Goal: Information Seeking & Learning: Understand process/instructions

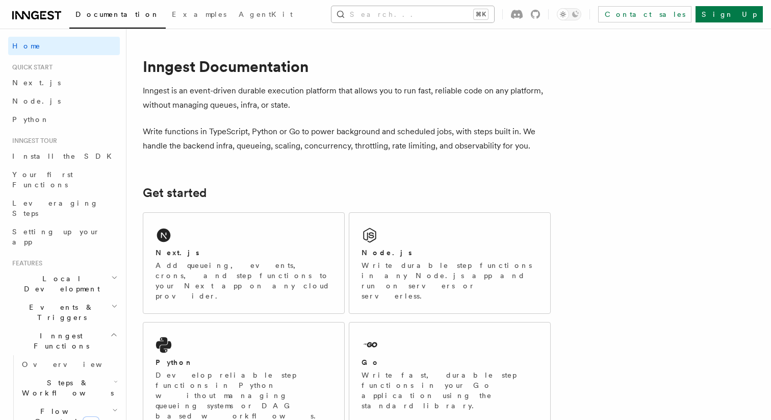
click at [493, 15] on button "Search... ⌘K" at bounding box center [413, 14] width 163 height 16
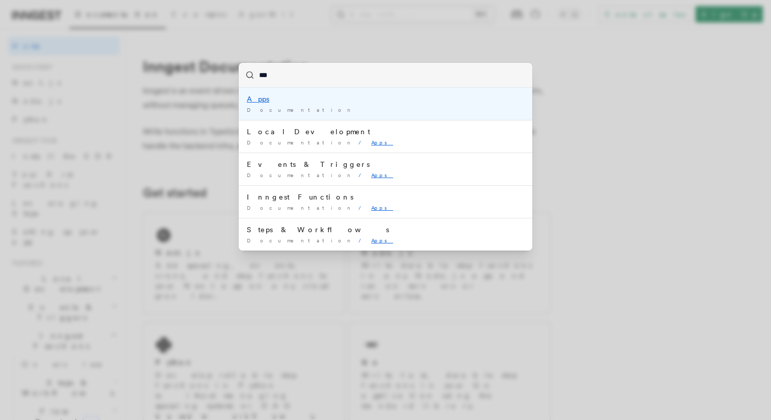
type input "****"
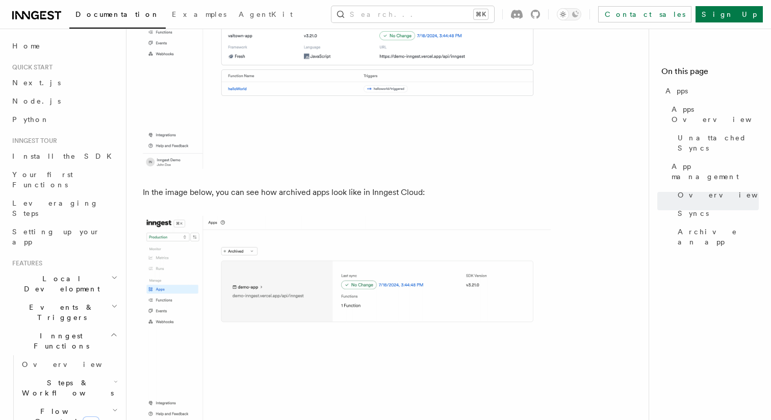
scroll to position [2883, 0]
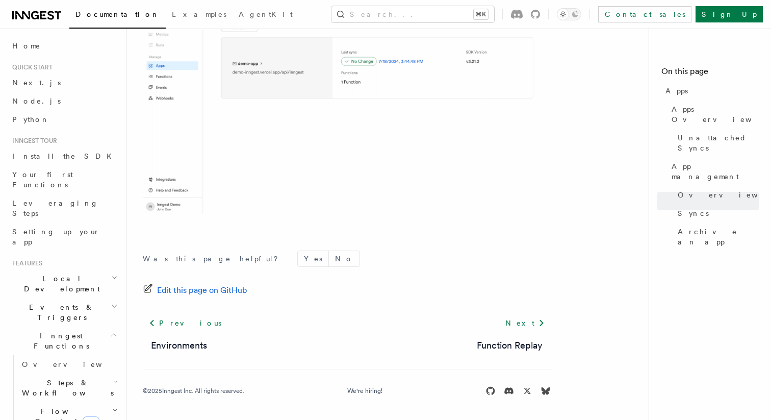
click at [454, 23] on div "Documentation Examples AgentKit Search... ⌘K Contact sales Sign Up" at bounding box center [385, 14] width 771 height 29
click at [455, 19] on button "Search... ⌘K" at bounding box center [413, 14] width 163 height 16
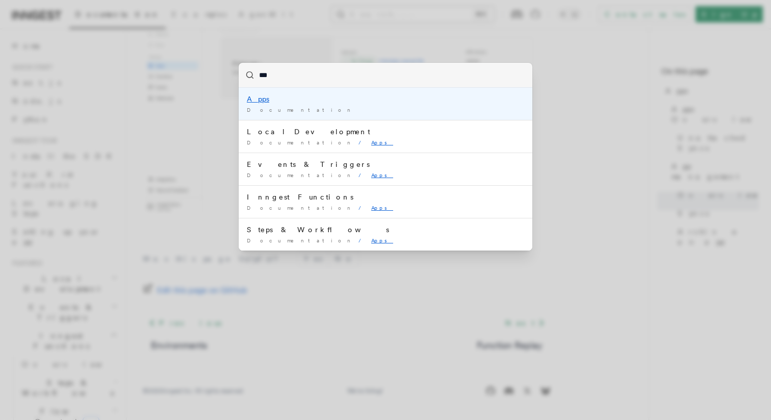
type input "****"
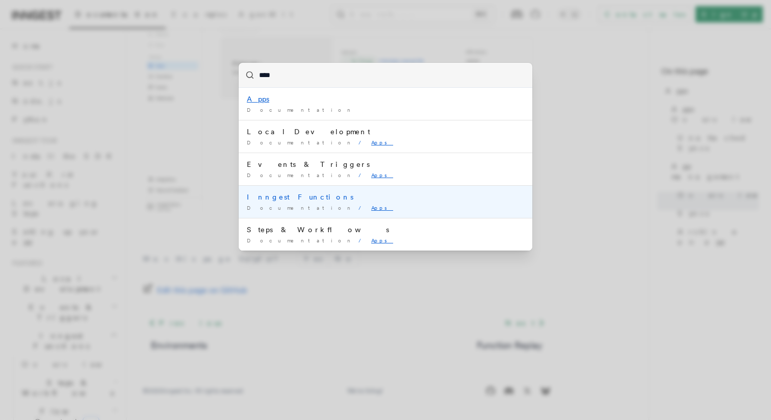
click at [332, 203] on li "Inngest Functions Documentation / Apps /" at bounding box center [386, 201] width 294 height 33
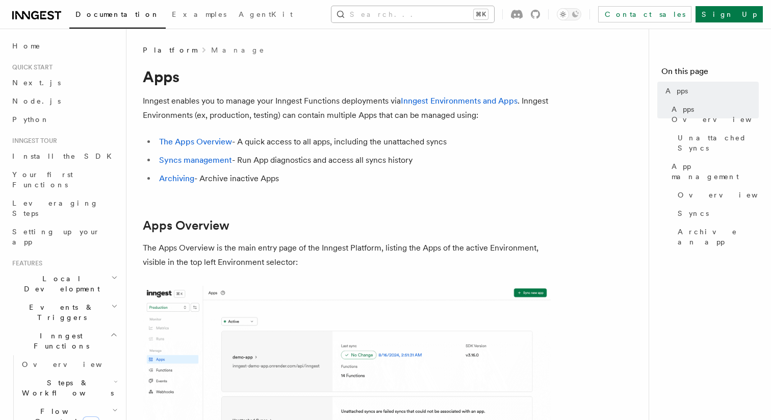
click at [481, 15] on button "Search... ⌘K" at bounding box center [413, 14] width 163 height 16
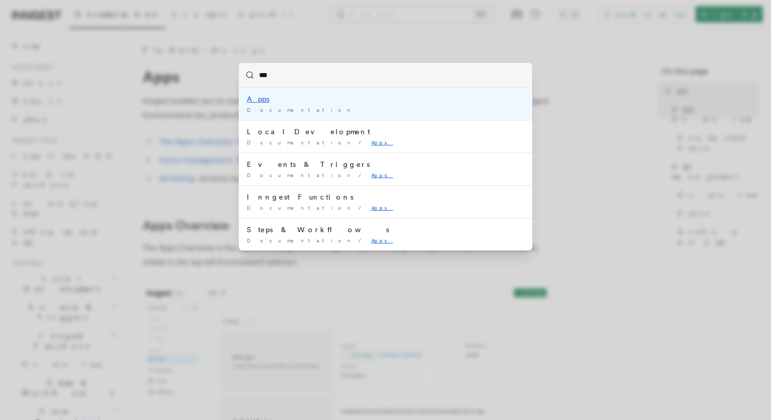
type input "****"
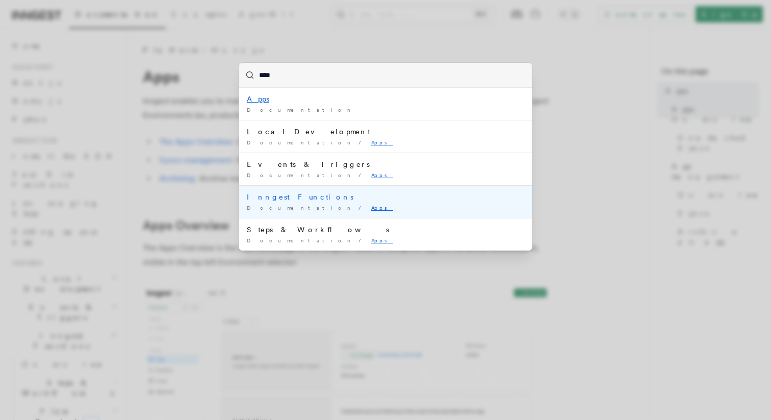
click at [371, 208] on mark "Apps" at bounding box center [382, 208] width 22 height 6
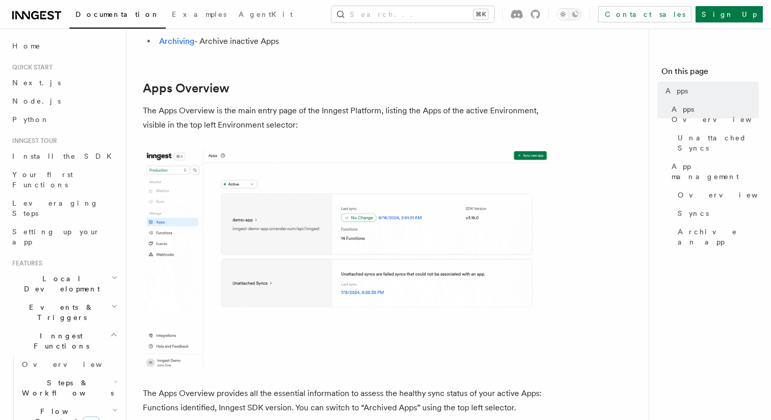
scroll to position [138, 0]
click at [406, 16] on button "Search... ⌘K" at bounding box center [413, 14] width 163 height 16
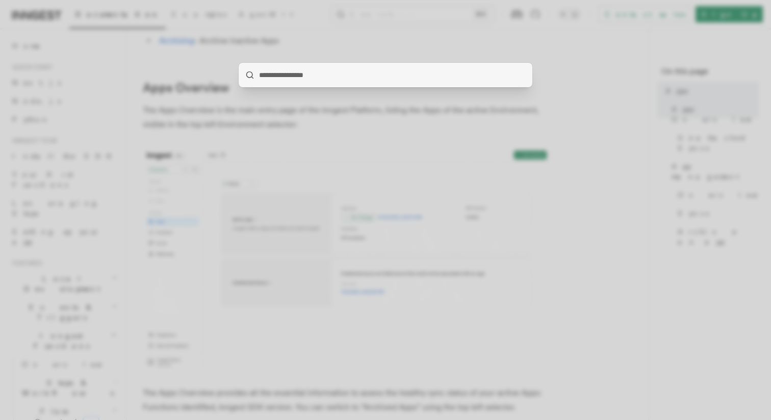
click at [284, 110] on div at bounding box center [385, 210] width 771 height 420
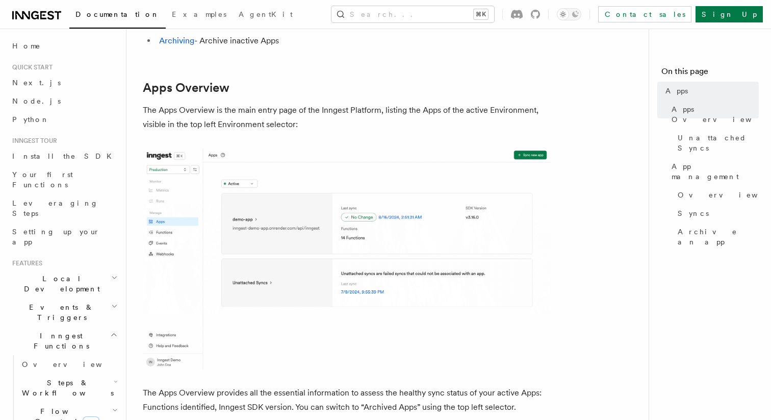
scroll to position [317, 0]
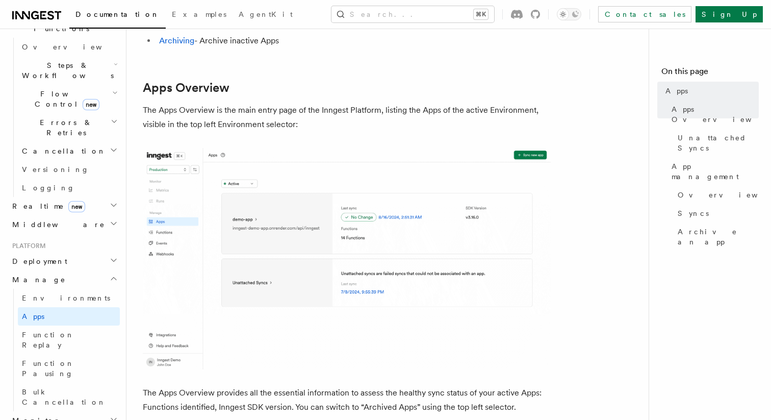
click at [473, 10] on button "Search... ⌘K" at bounding box center [413, 14] width 163 height 16
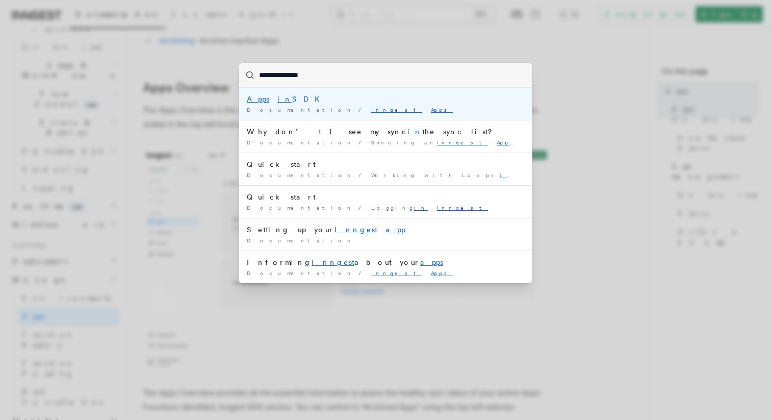
type input "**********"
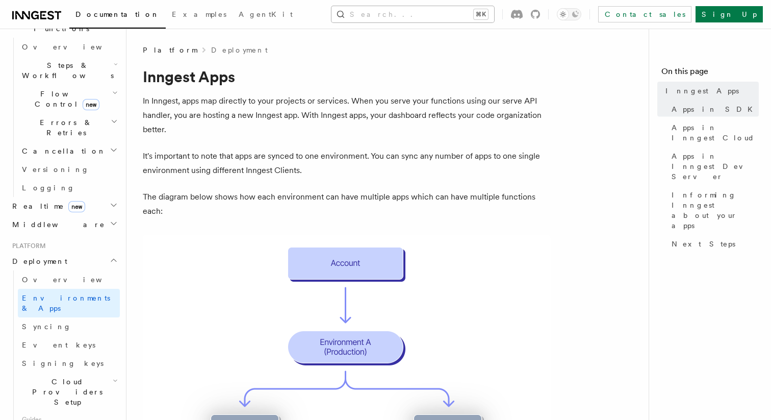
scroll to position [380, 0]
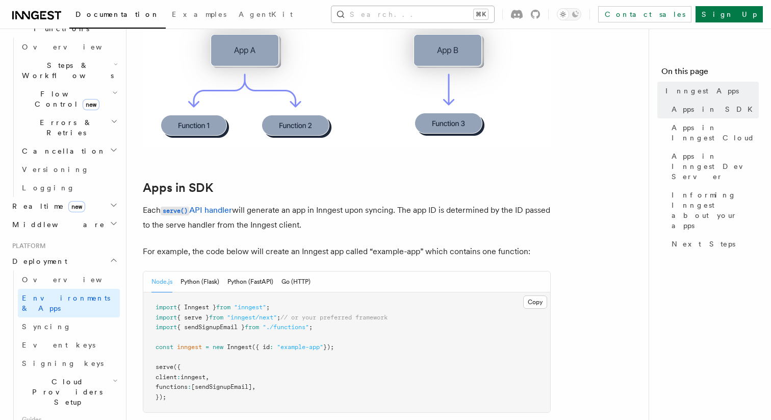
click at [492, 10] on button "Search... ⌘K" at bounding box center [413, 14] width 163 height 16
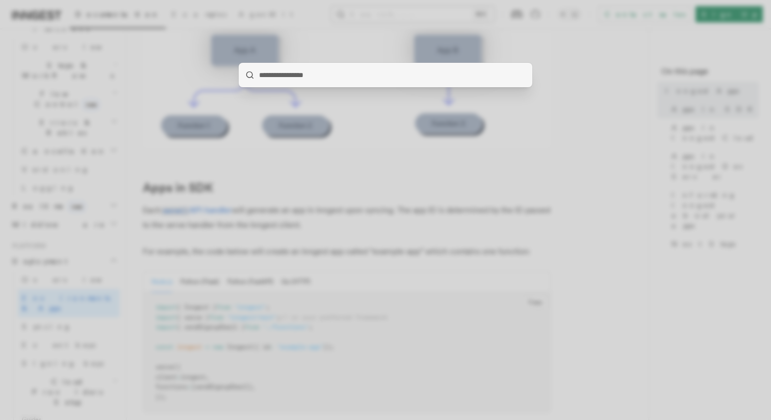
type input "**********"
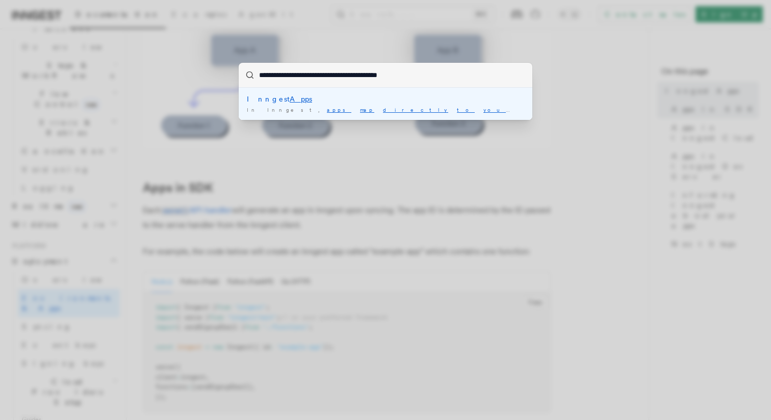
click at [325, 115] on li "Inngest Apps In Inngest, apps map directly to your projects or services …" at bounding box center [386, 104] width 294 height 32
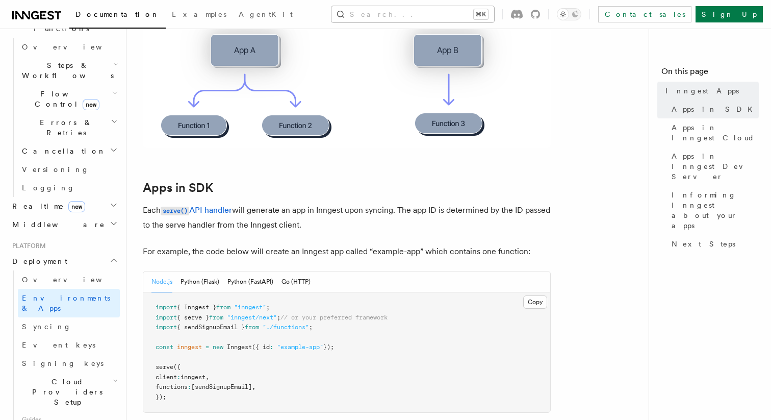
click at [429, 12] on button "Search... ⌘K" at bounding box center [413, 14] width 163 height 16
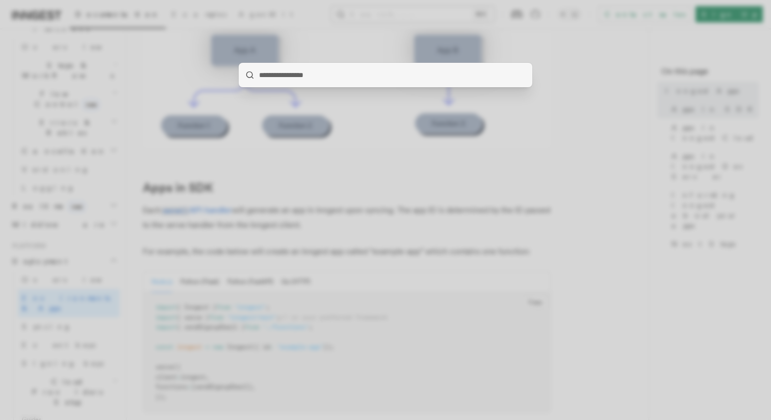
type input "**********"
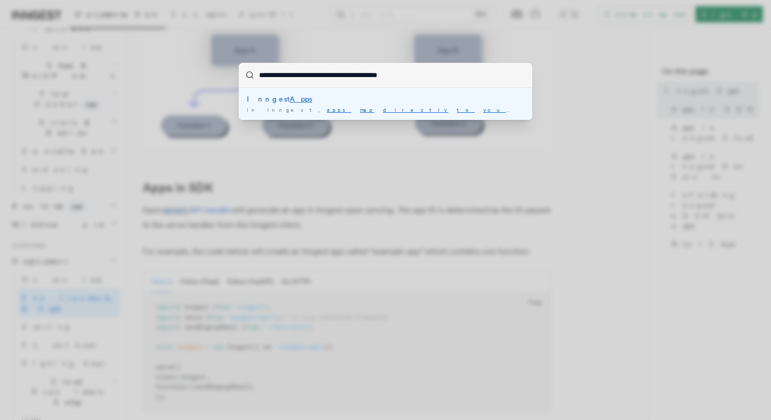
click at [290, 102] on mark "Apps" at bounding box center [301, 99] width 22 height 8
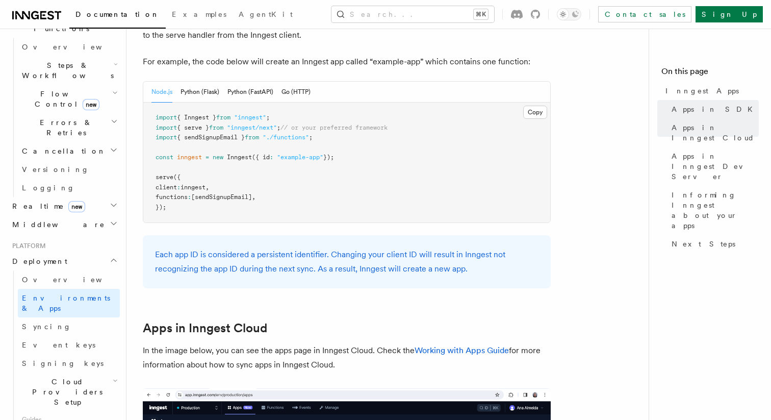
scroll to position [464, 0]
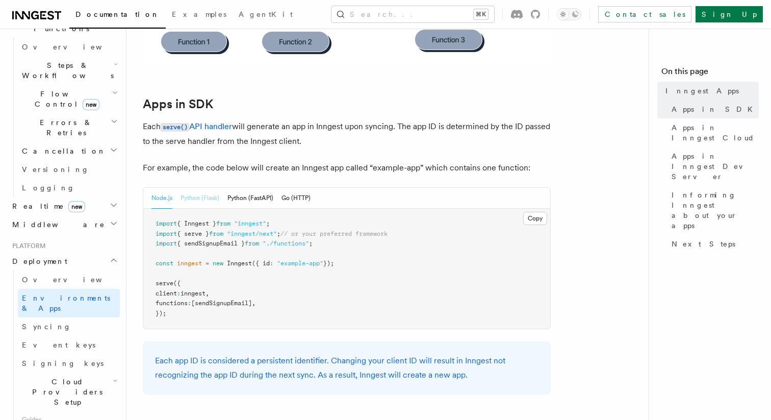
click at [204, 198] on button "Python (Flask)" at bounding box center [200, 198] width 39 height 21
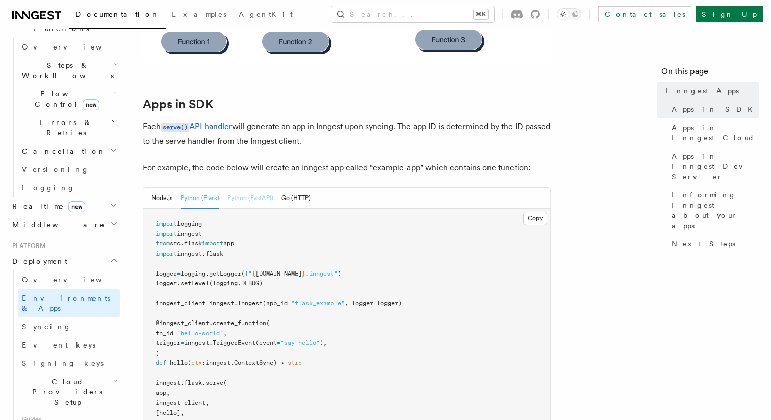
click at [246, 201] on button "Python (FastAPI)" at bounding box center [251, 198] width 46 height 21
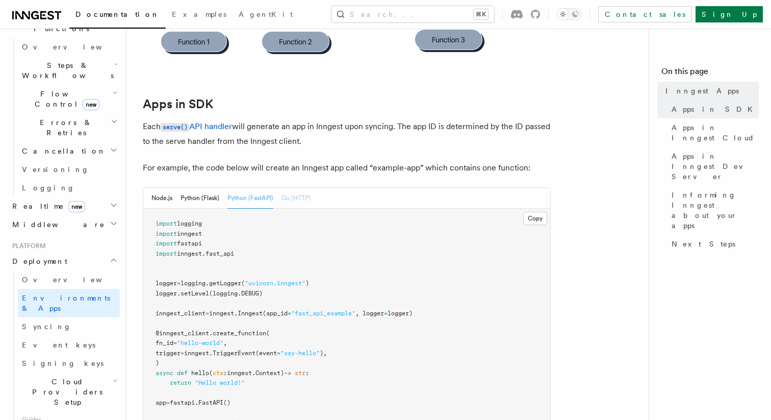
click at [290, 201] on button "Go (HTTP)" at bounding box center [296, 198] width 29 height 21
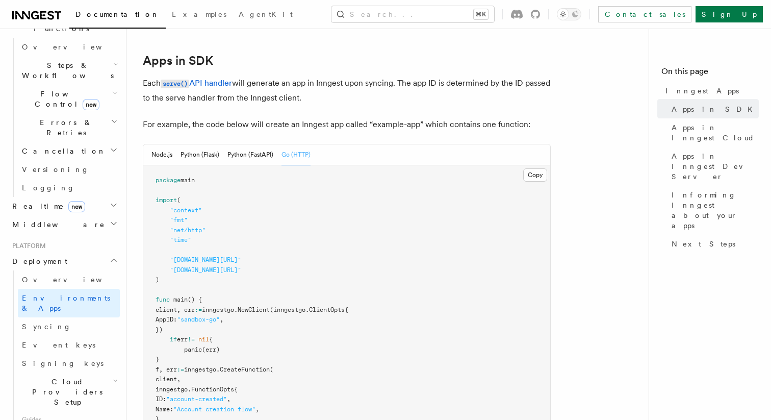
scroll to position [463, 0]
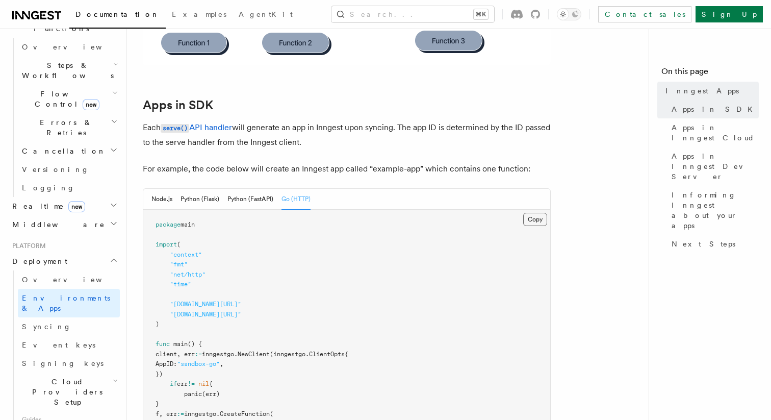
click at [542, 218] on button "Copy Copied" at bounding box center [535, 219] width 24 height 13
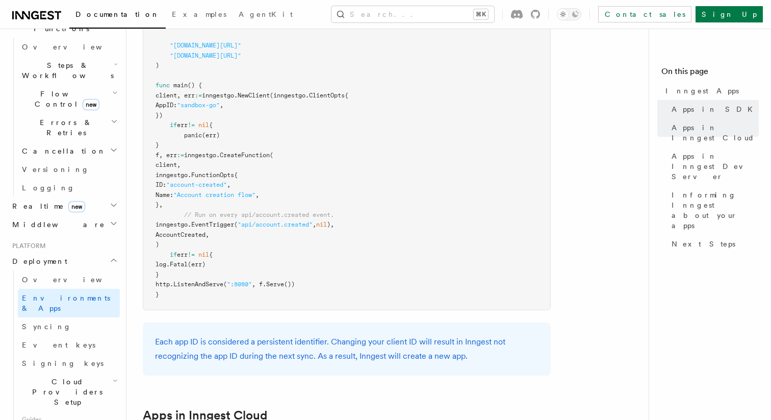
scroll to position [719, 0]
click at [411, 141] on pre "package main import ( "context" "fmt" "net/http" "time" "[DOMAIN_NAME][URL]" "[…" at bounding box center [346, 132] width 407 height 359
click at [463, 15] on button "Search... ⌘K" at bounding box center [413, 14] width 163 height 16
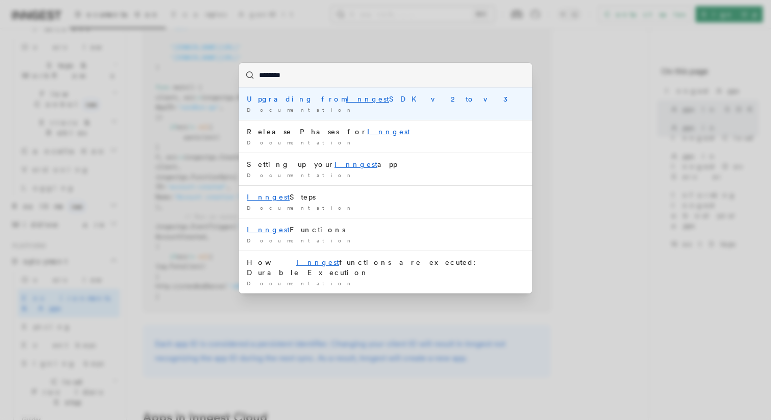
type input "*********"
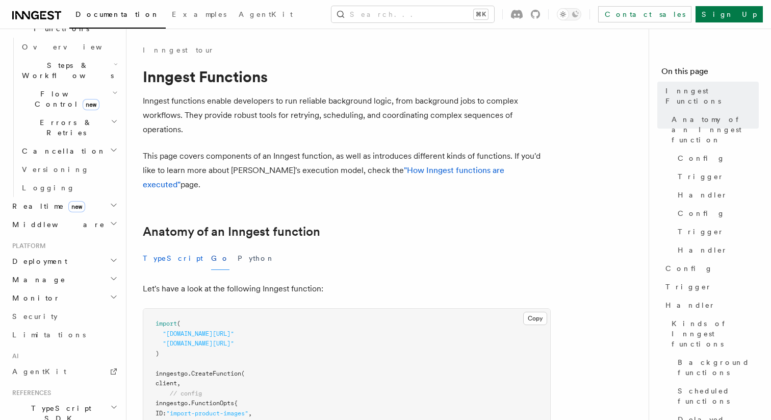
click at [160, 248] on button "TypeScript" at bounding box center [173, 258] width 60 height 23
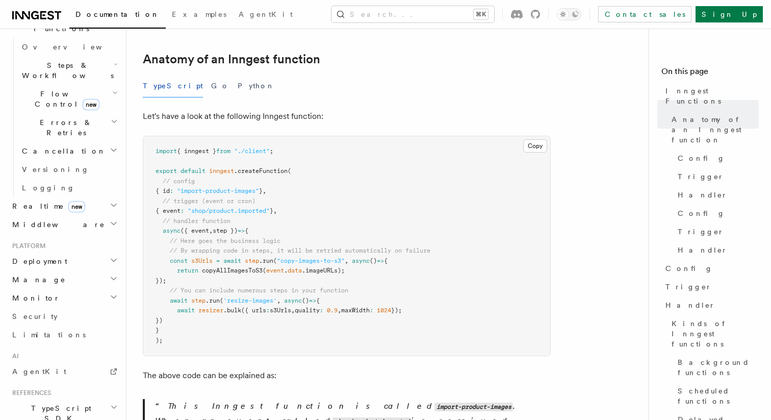
scroll to position [169, 0]
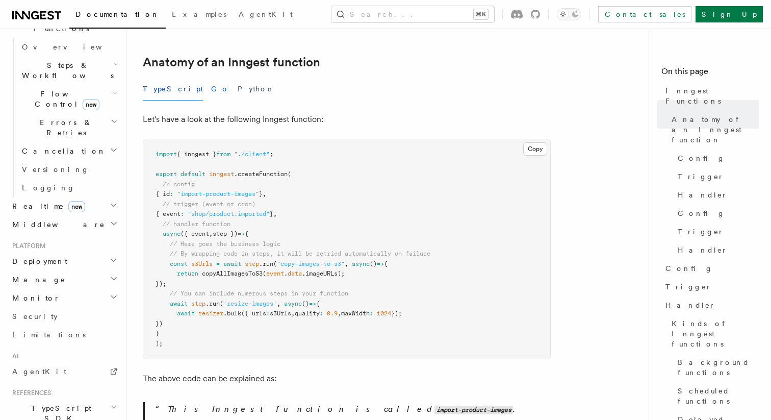
click at [211, 78] on button "Go" at bounding box center [220, 89] width 18 height 23
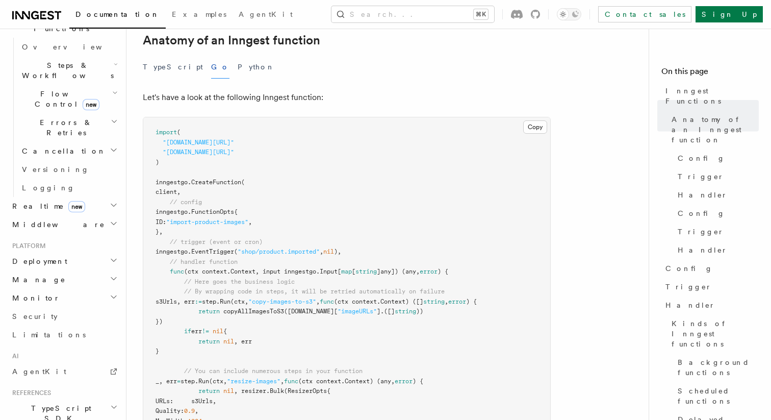
scroll to position [164, 0]
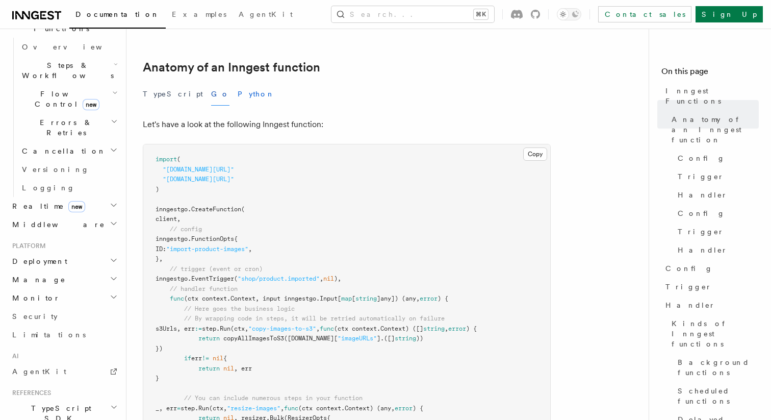
click at [238, 83] on button "Python" at bounding box center [256, 94] width 37 height 23
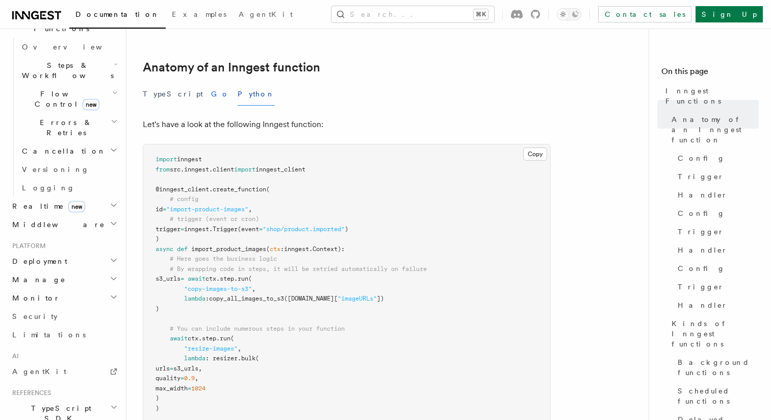
click at [211, 83] on button "Go" at bounding box center [220, 94] width 18 height 23
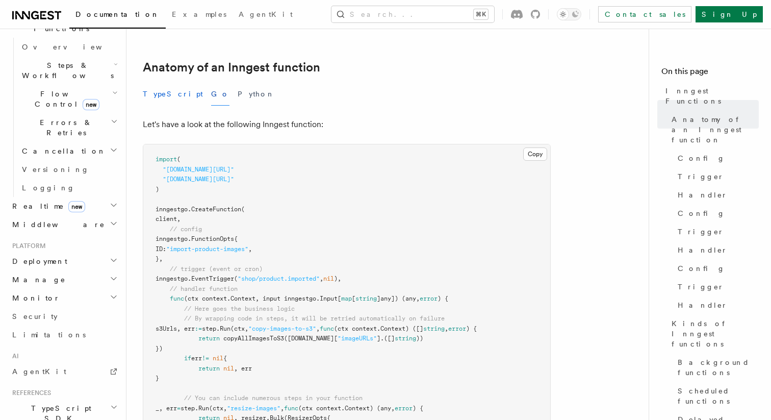
click at [169, 83] on button "TypeScript" at bounding box center [173, 94] width 60 height 23
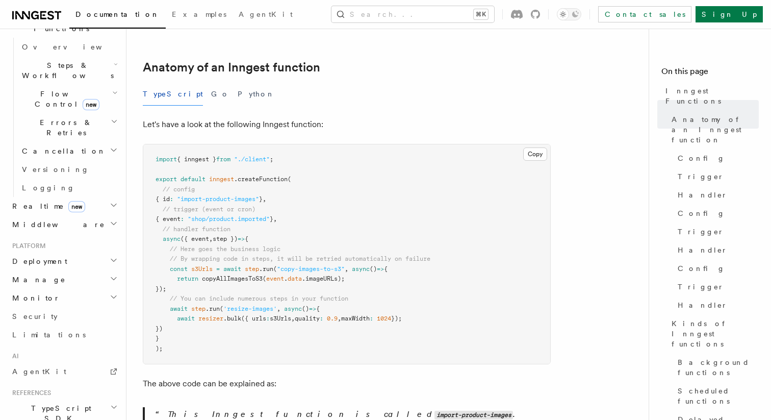
click at [196, 84] on div "TypeScript Go Python" at bounding box center [347, 94] width 408 height 23
click at [211, 83] on button "Go" at bounding box center [220, 94] width 18 height 23
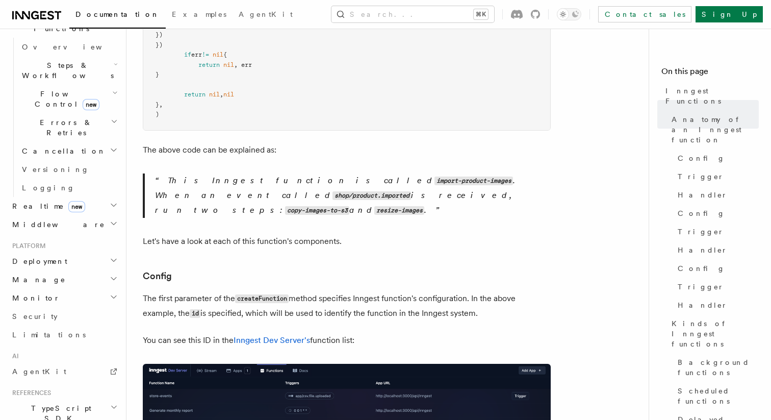
scroll to position [640, 0]
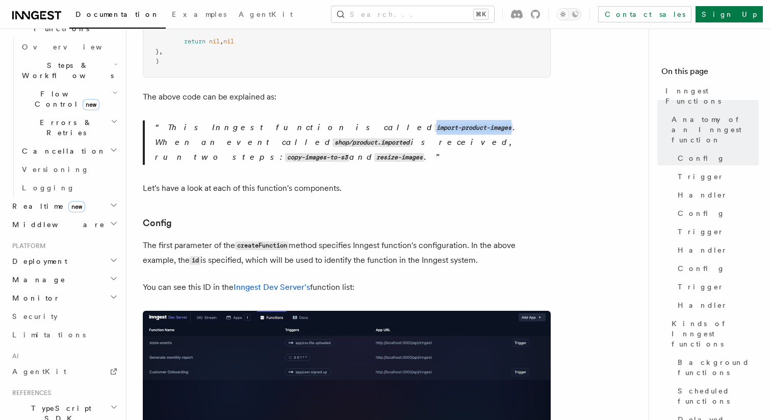
drag, startPoint x: 269, startPoint y: 115, endPoint x: 346, endPoint y: 119, distance: 77.1
click at [346, 120] on p "This Inngest function is called import-product-images . When an event called sh…" at bounding box center [353, 142] width 396 height 44
copy code "import-product-images"
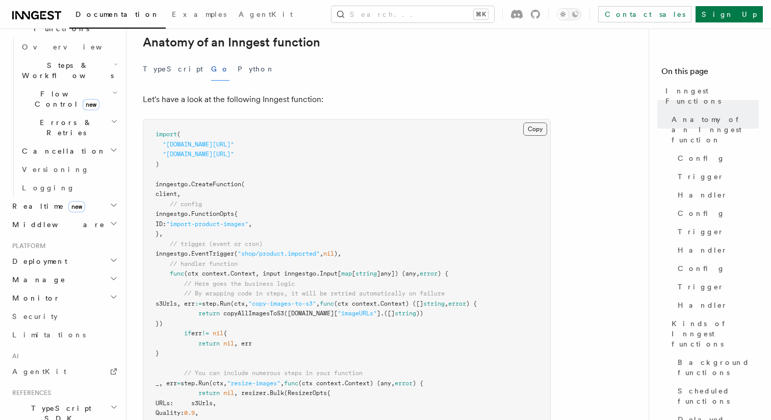
click at [544, 122] on button "Copy Copied" at bounding box center [535, 128] width 24 height 13
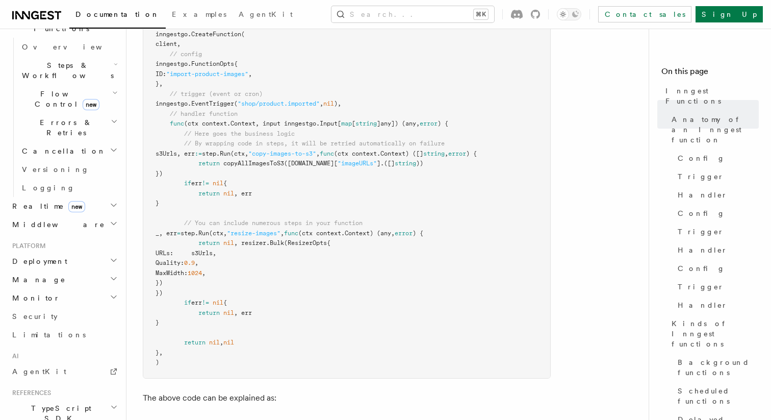
scroll to position [232, 0]
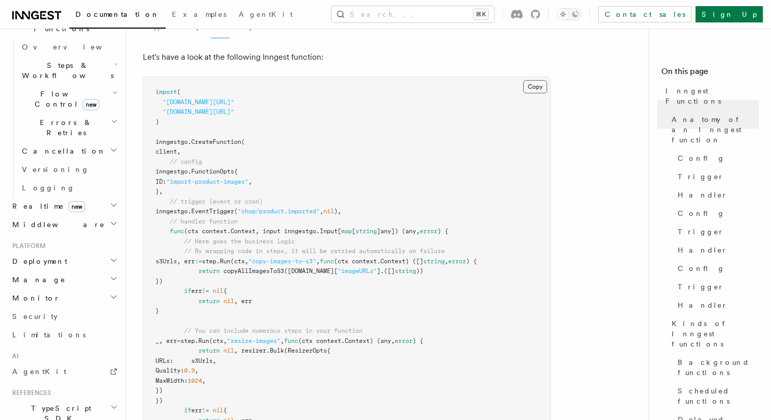
click at [533, 80] on button "Copy Copied" at bounding box center [535, 86] width 24 height 13
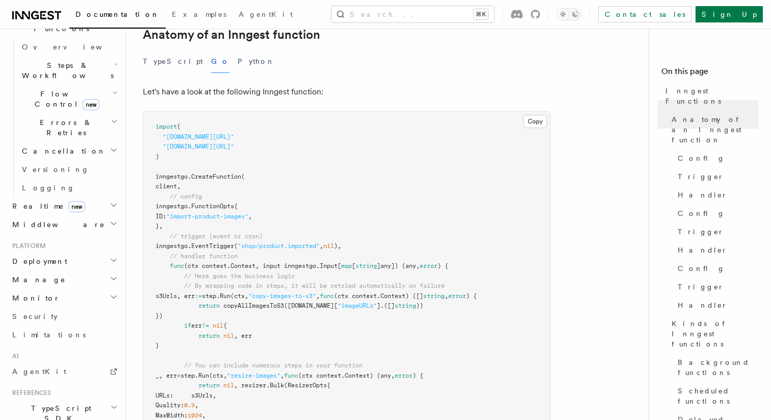
scroll to position [171, 0]
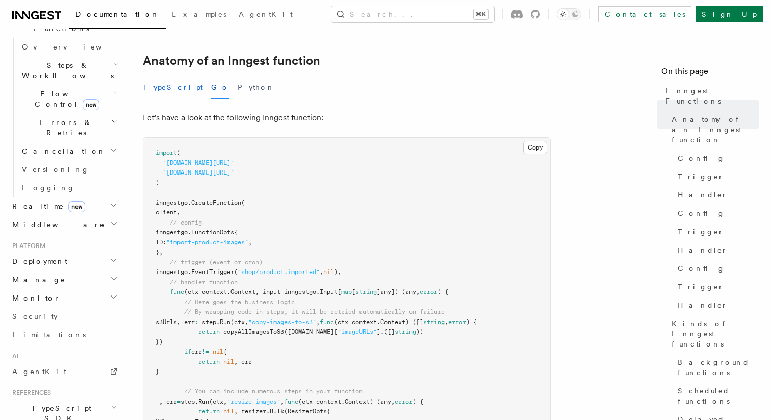
click at [162, 76] on button "TypeScript" at bounding box center [173, 87] width 60 height 23
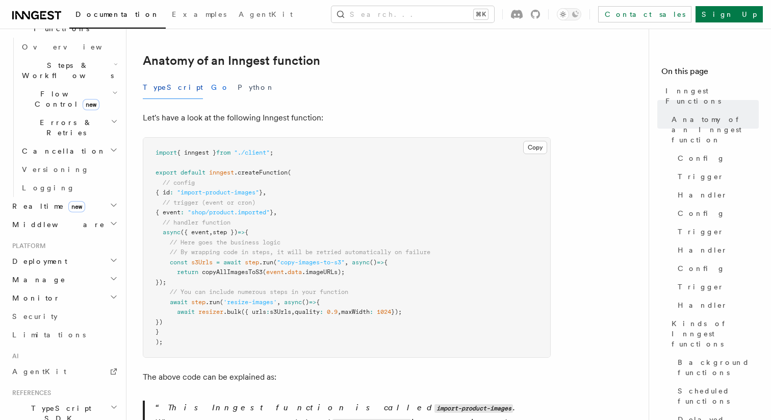
click at [211, 76] on button "Go" at bounding box center [220, 87] width 18 height 23
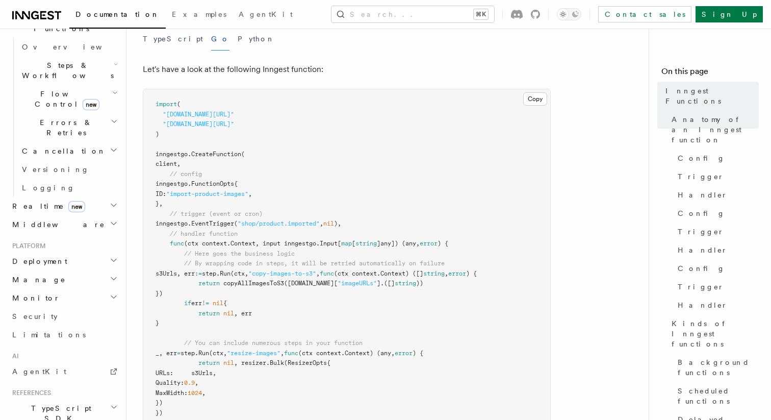
scroll to position [300, 0]
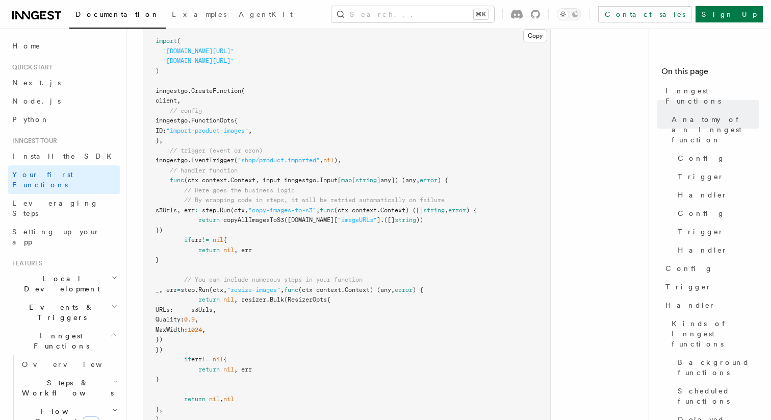
scroll to position [276, 0]
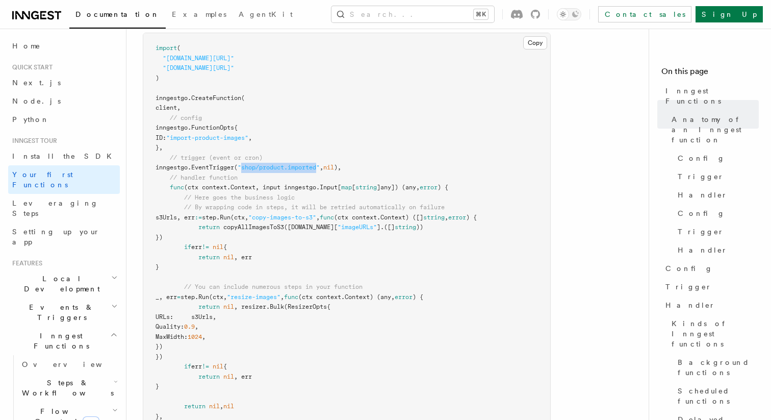
drag, startPoint x: 257, startPoint y: 153, endPoint x: 334, endPoint y: 157, distance: 77.2
click at [320, 164] on span ""shop/product.imported"" at bounding box center [279, 167] width 82 height 7
copy span "shop/product.imported"
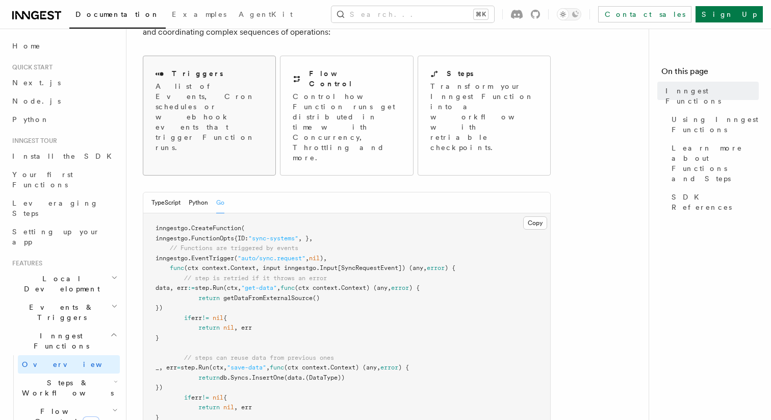
scroll to position [165, 0]
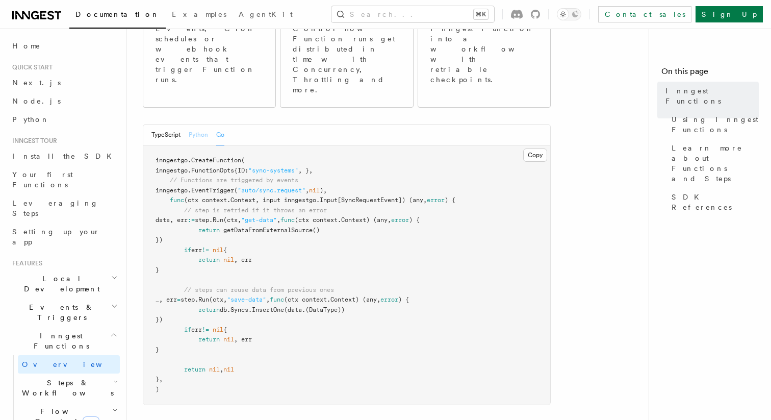
click at [202, 124] on button "Python" at bounding box center [198, 134] width 19 height 21
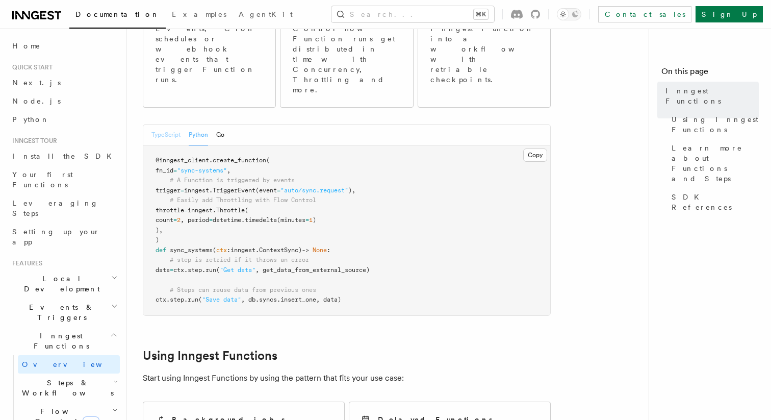
click at [172, 124] on button "TypeScript" at bounding box center [166, 134] width 29 height 21
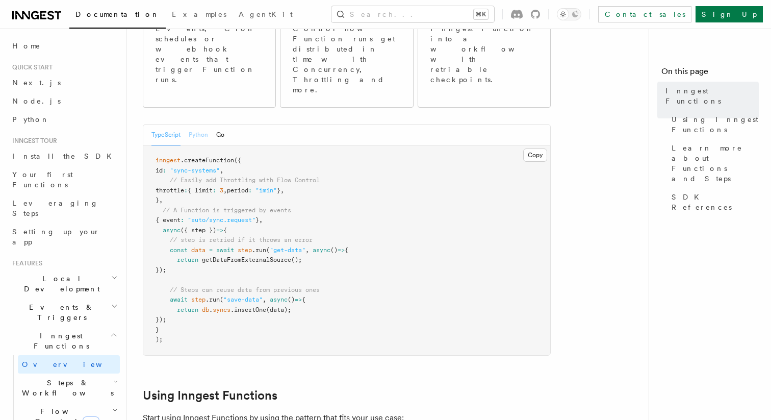
click at [203, 124] on button "Python" at bounding box center [198, 134] width 19 height 21
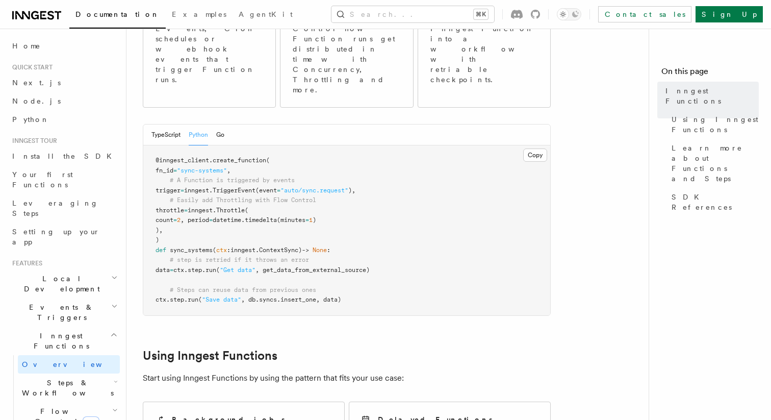
click at [227, 124] on div "TypeScript Python Go" at bounding box center [346, 134] width 407 height 21
click at [221, 124] on button "Go" at bounding box center [220, 134] width 8 height 21
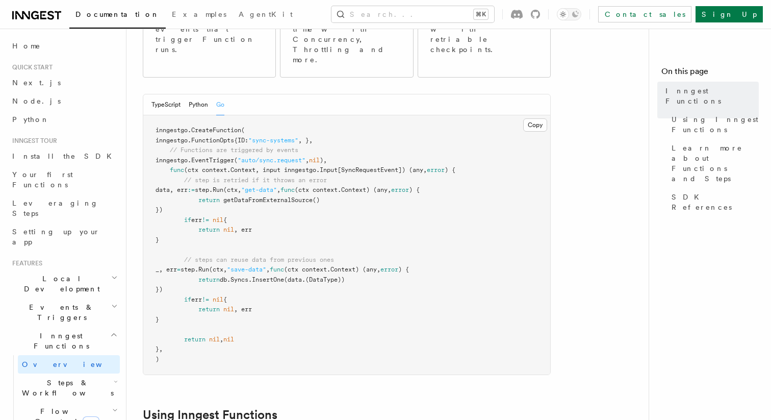
scroll to position [178, 0]
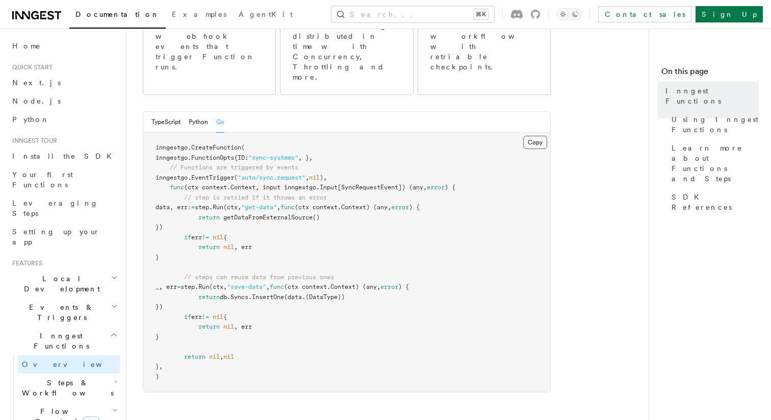
click at [535, 136] on button "Copy Copied" at bounding box center [535, 142] width 24 height 13
click at [197, 112] on button "Python" at bounding box center [198, 122] width 19 height 21
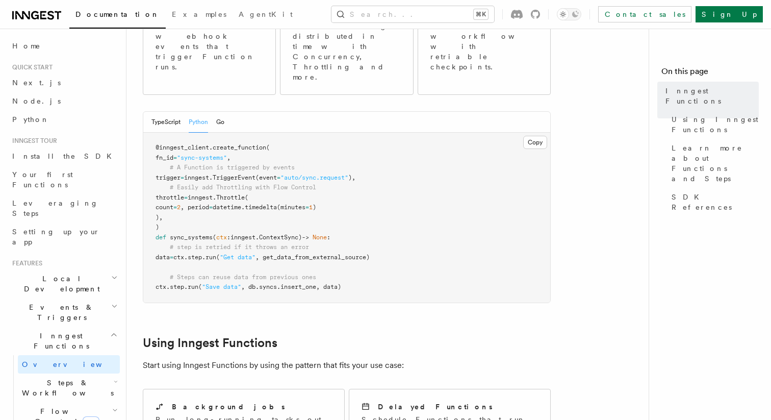
click at [227, 112] on div "TypeScript Python Go" at bounding box center [346, 122] width 407 height 21
click at [222, 112] on button "Go" at bounding box center [220, 122] width 8 height 21
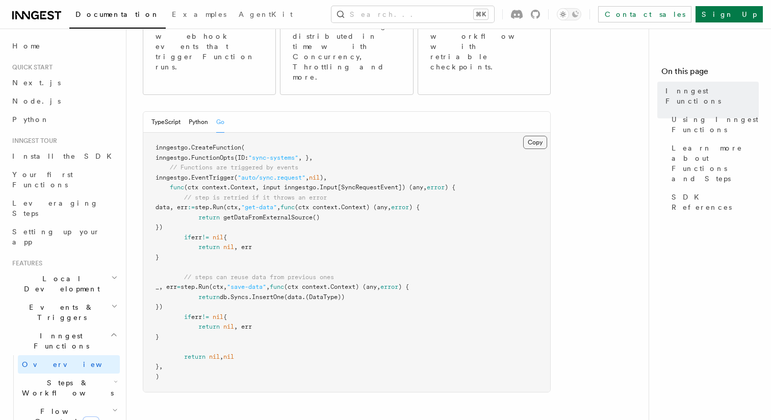
click at [539, 136] on button "Copy Copied" at bounding box center [535, 142] width 24 height 13
click at [397, 13] on button "Search... ⌘K" at bounding box center [413, 14] width 163 height 16
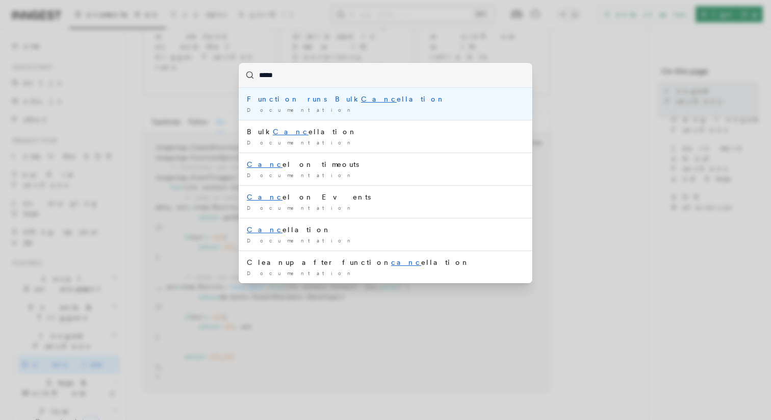
type input "******"
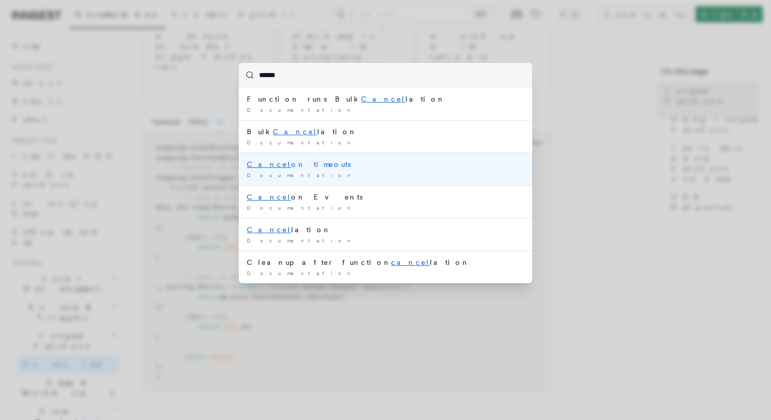
click at [308, 170] on li "Cancel on timeouts Documentation /" at bounding box center [386, 169] width 294 height 33
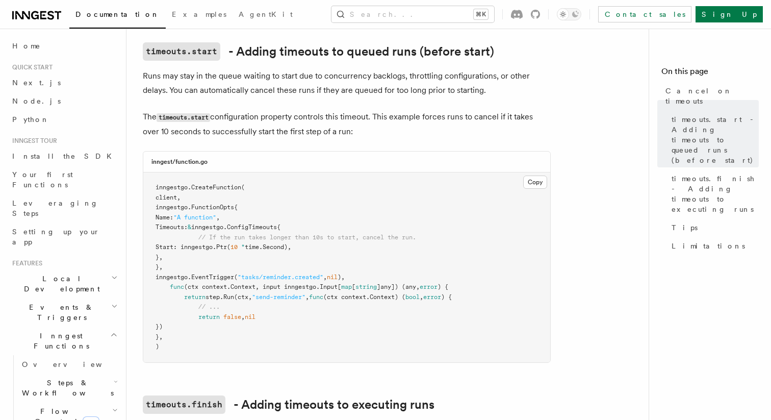
scroll to position [205, 0]
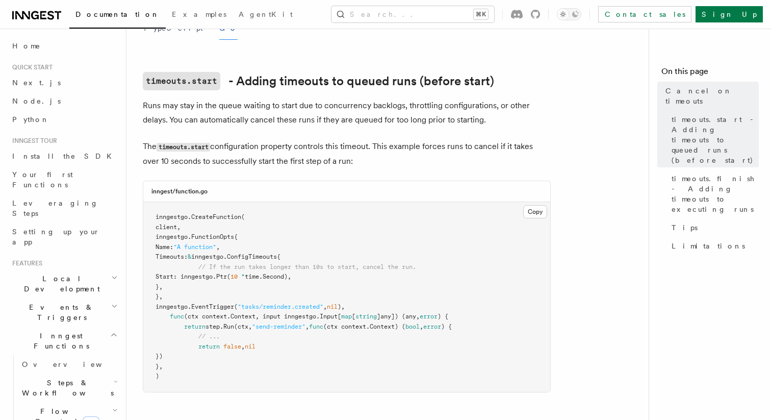
click at [209, 273] on span "Start: inngestgo." at bounding box center [186, 276] width 61 height 7
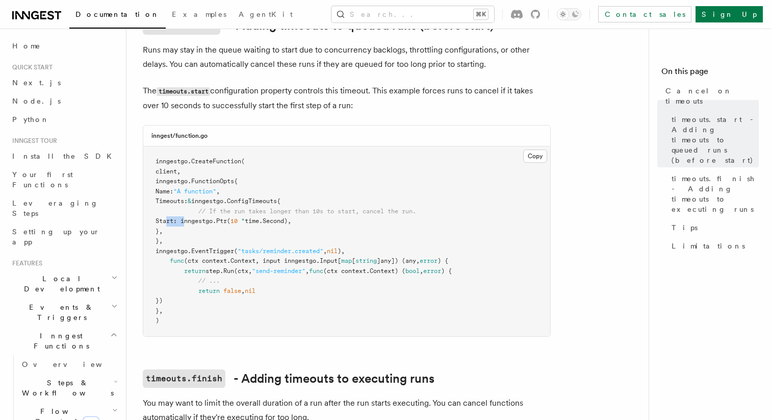
scroll to position [226, 0]
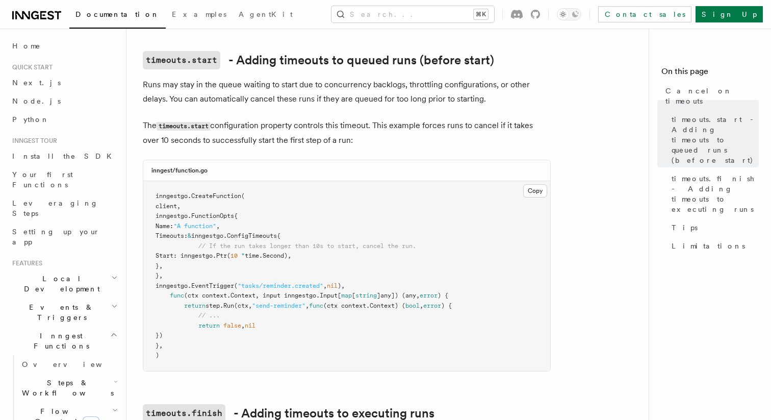
click at [209, 263] on pre "inngestgo. CreateFunction ( client, inngestgo.FunctionOpts{ Name: "A function" …" at bounding box center [346, 276] width 407 height 190
click at [536, 184] on button "Copy Copied" at bounding box center [535, 190] width 24 height 13
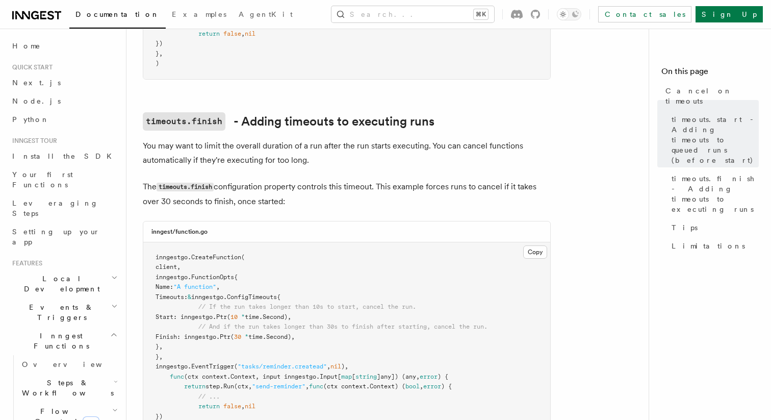
scroll to position [542, 0]
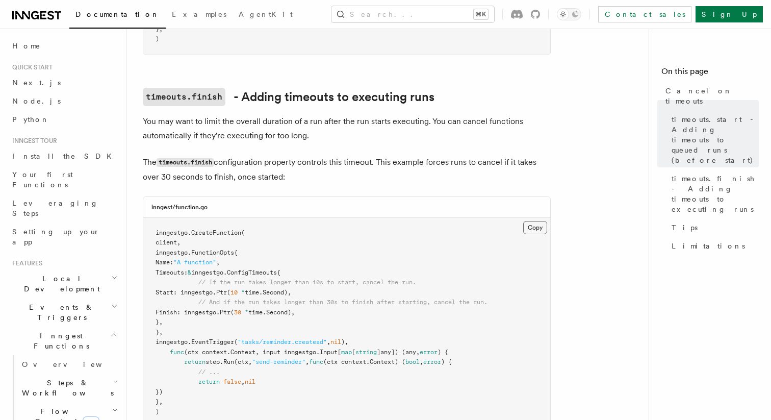
click at [532, 221] on button "Copy Copied" at bounding box center [535, 227] width 24 height 13
